Goal: Task Accomplishment & Management: Complete application form

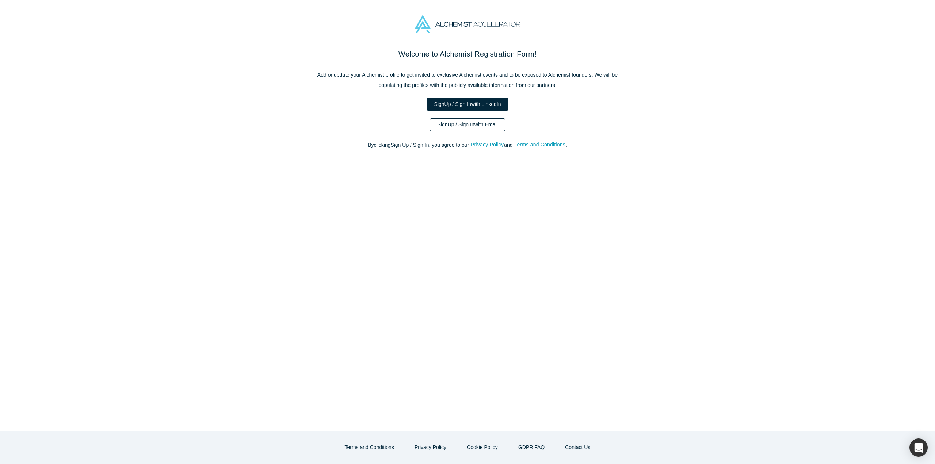
click at [455, 122] on link "Sign Up / Sign In with Email" at bounding box center [468, 124] width 76 height 13
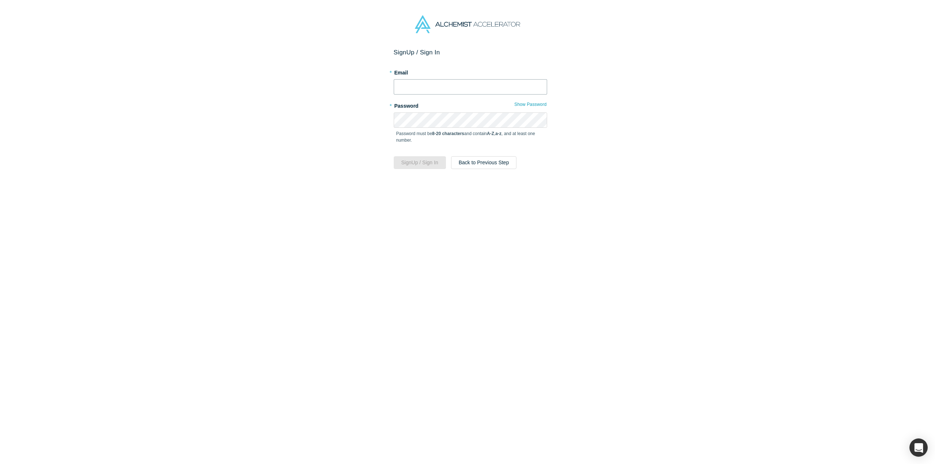
click at [406, 85] on input "text" at bounding box center [470, 86] width 153 height 15
type input "[PERSON_NAME][EMAIL_ADDRESS][DOMAIN_NAME]"
click at [521, 108] on button "Show Password" at bounding box center [530, 104] width 33 height 9
click at [414, 168] on button "Sign Up / Sign In" at bounding box center [420, 162] width 52 height 13
click at [411, 162] on button "Sign Up / Sign In" at bounding box center [420, 162] width 52 height 13
